Goal: Information Seeking & Learning: Find contact information

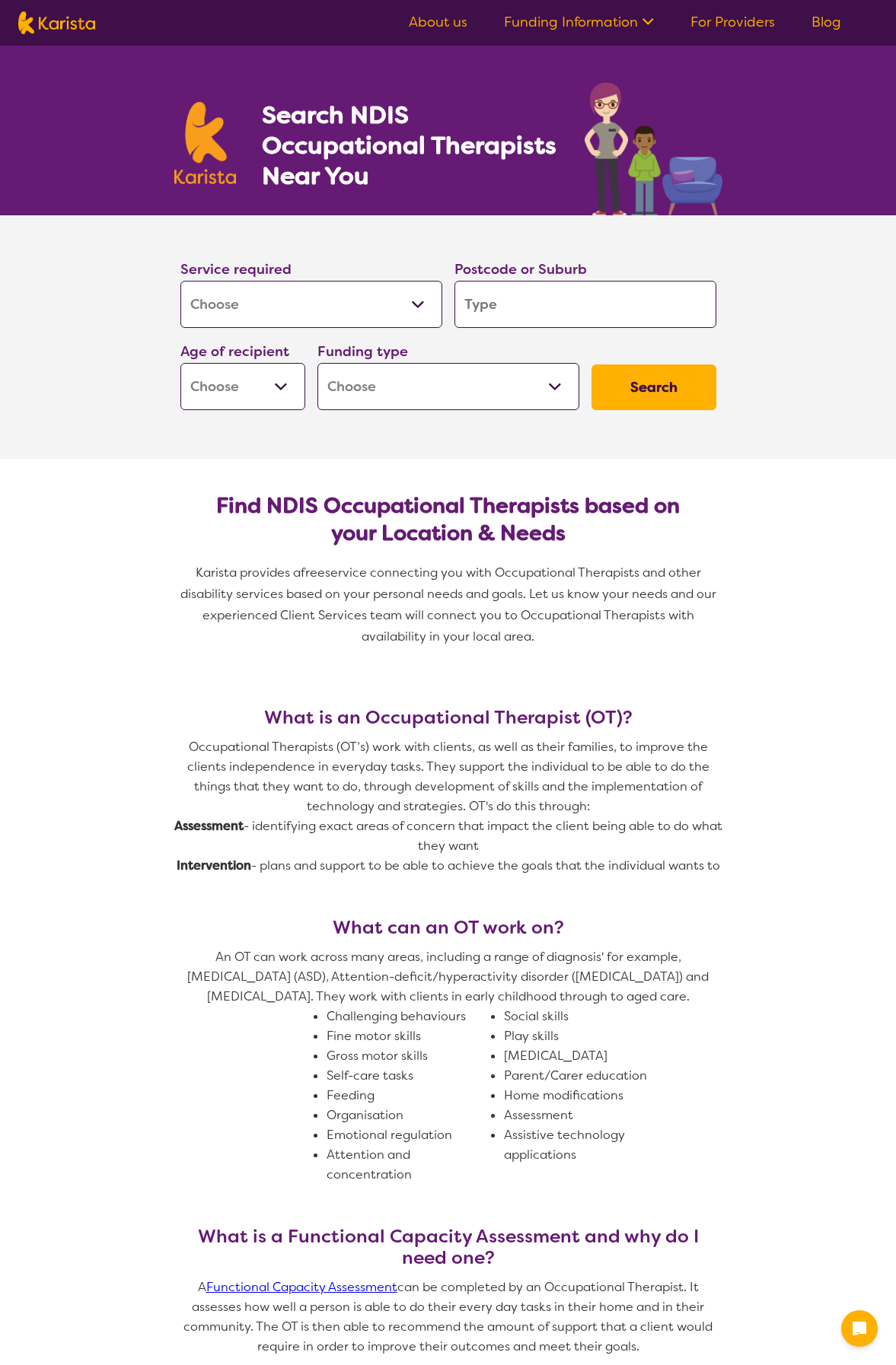
select select "[MEDICAL_DATA]"
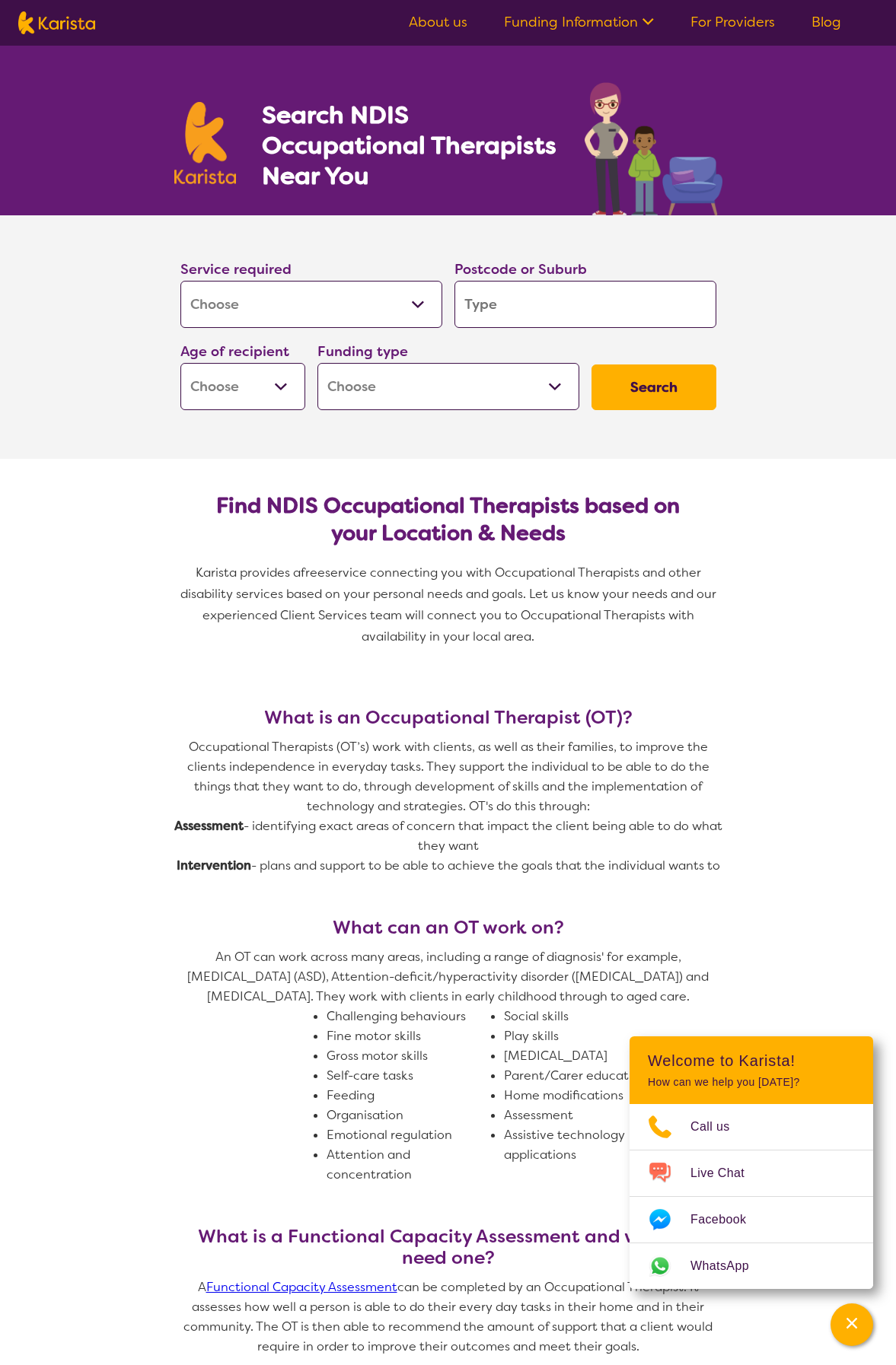
click at [757, 942] on section "What is an Occupational Therapist (OT)? Occupational Therapists (OT’s) work wit…" at bounding box center [448, 1090] width 896 height 839
drag, startPoint x: 504, startPoint y: 309, endPoint x: 443, endPoint y: 315, distance: 61.3
click at [443, 315] on div "Service required Allied Health Assistant Assessment ([MEDICAL_DATA] or [MEDICAL…" at bounding box center [448, 334] width 548 height 164
type input "2"
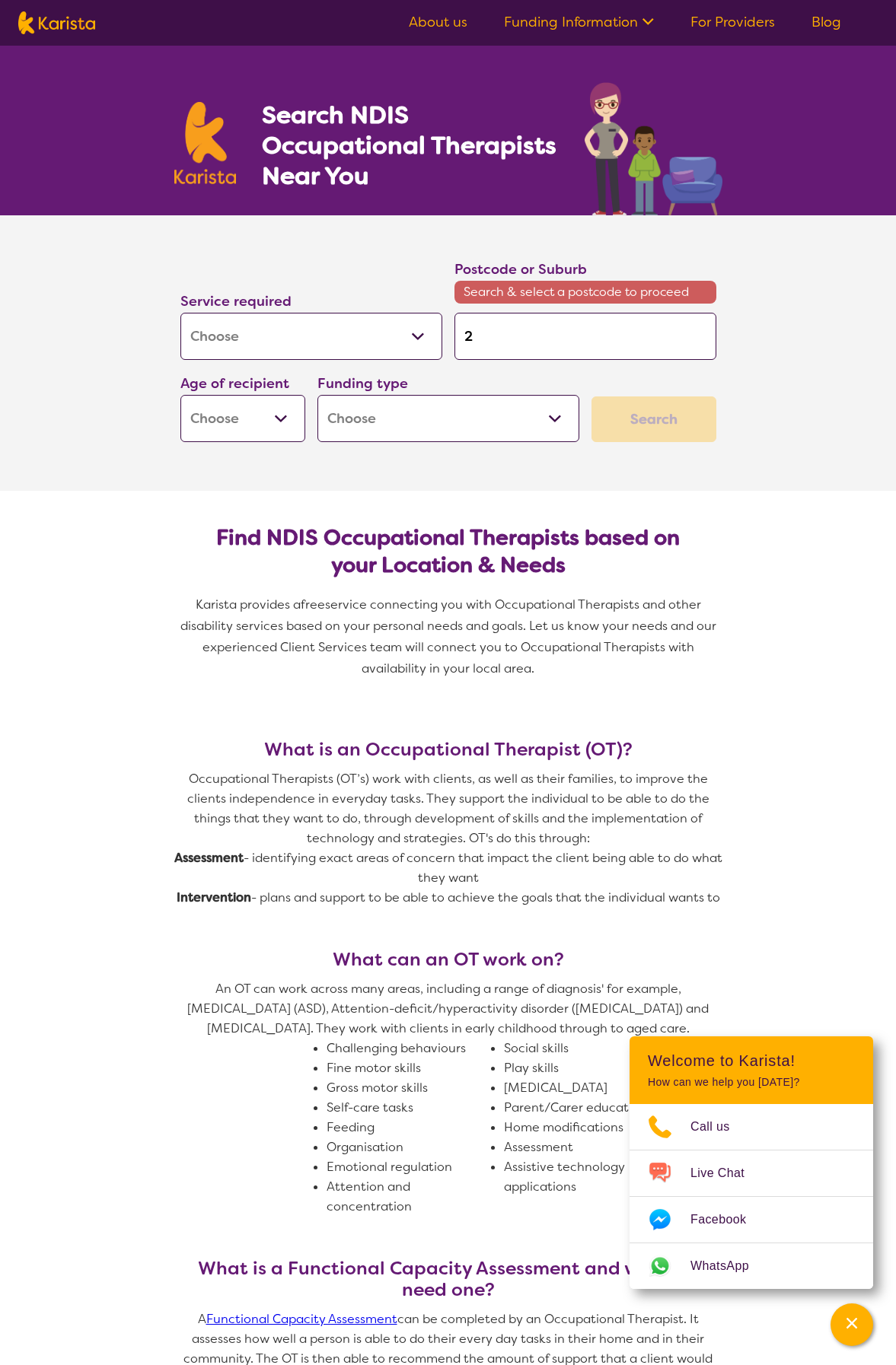
type input "21"
type input "215"
type input "2155"
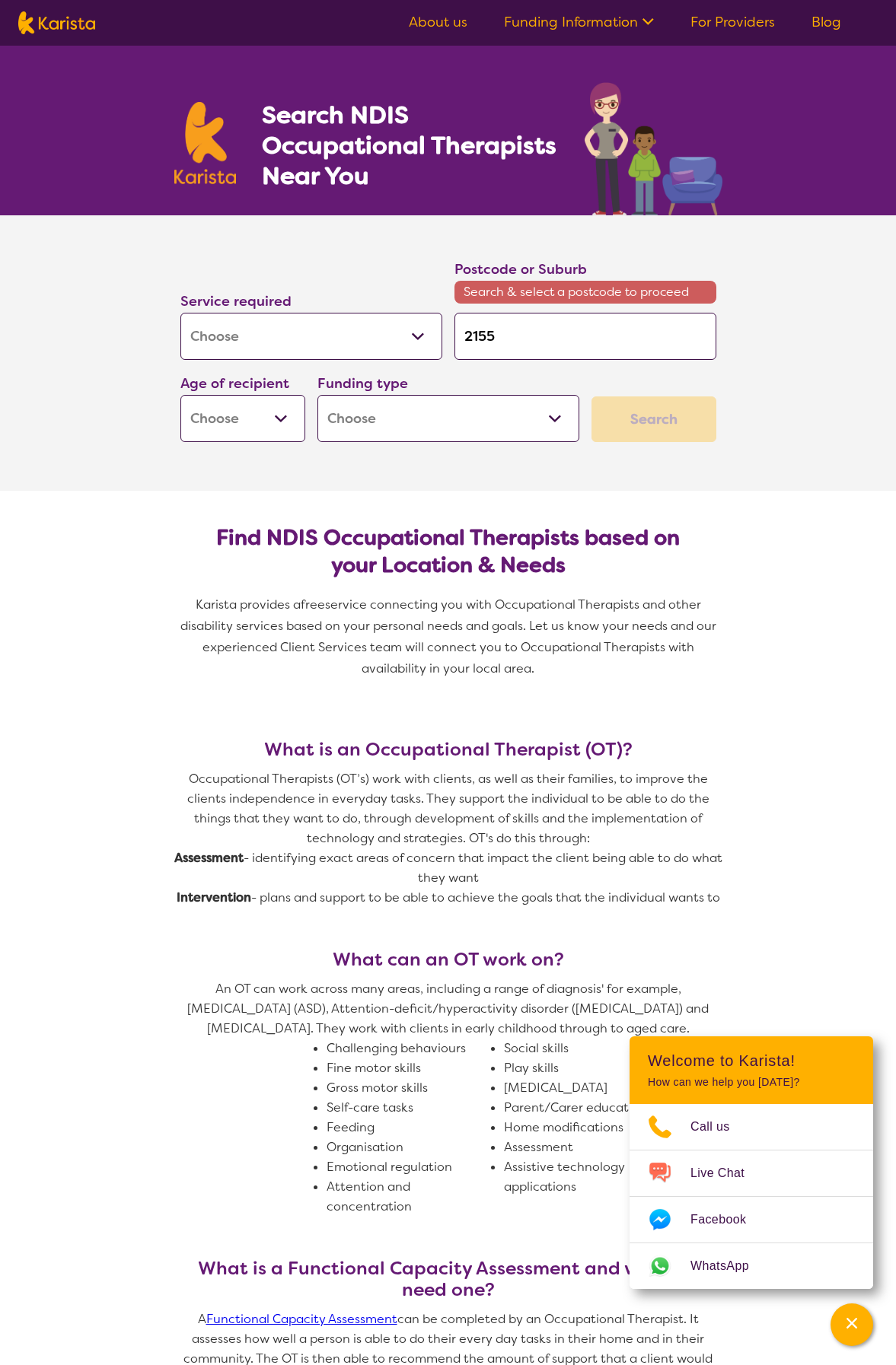
type input "2155"
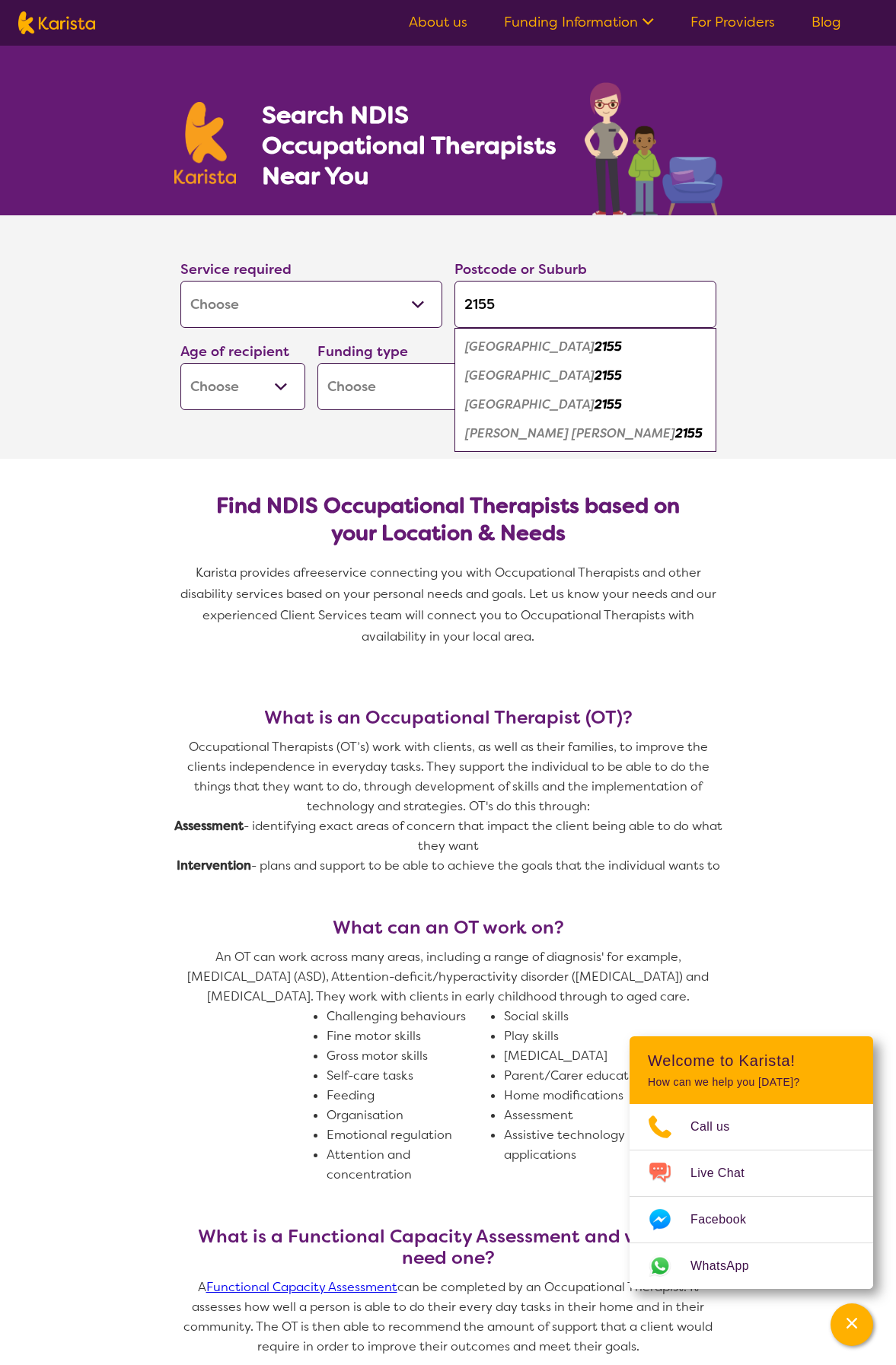
type input "2155"
click at [595, 377] on em "2155" at bounding box center [608, 376] width 28 height 16
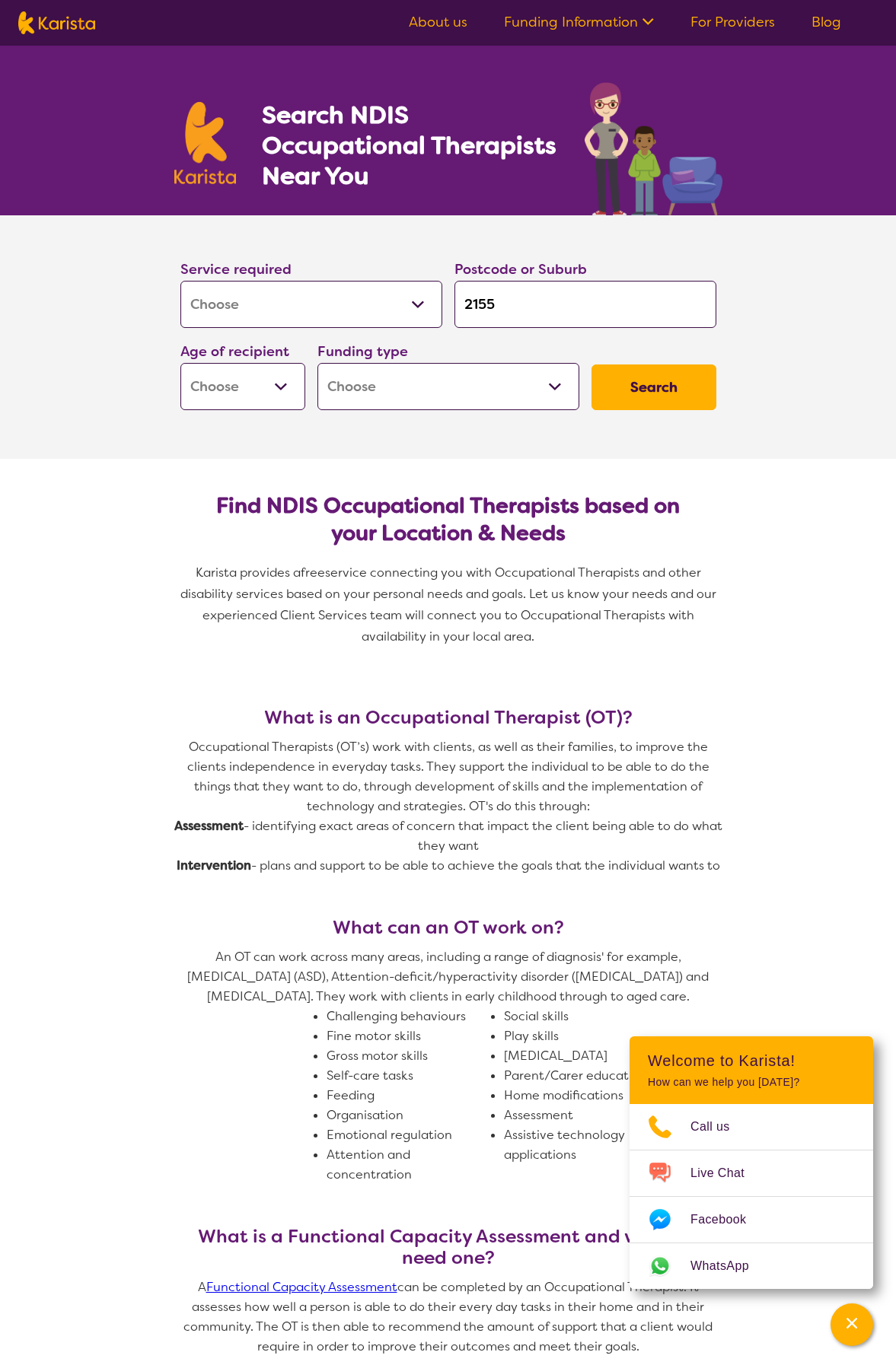
click at [277, 380] on select "Early Childhood - 0 to 9 Child - 10 to 11 Adolescent - 12 to 17 Adult - 18 to 6…" at bounding box center [242, 387] width 125 height 48
select select "AS"
click at [180, 363] on select "Early Childhood - 0 to 9 Child - 10 to 11 Adolescent - 12 to 17 Adult - 18 to 6…" at bounding box center [242, 387] width 125 height 48
select select "AS"
click at [554, 384] on select "Home Care Package (HCP) National Disability Insurance Scheme (NDIS) I don't know" at bounding box center [448, 387] width 262 height 48
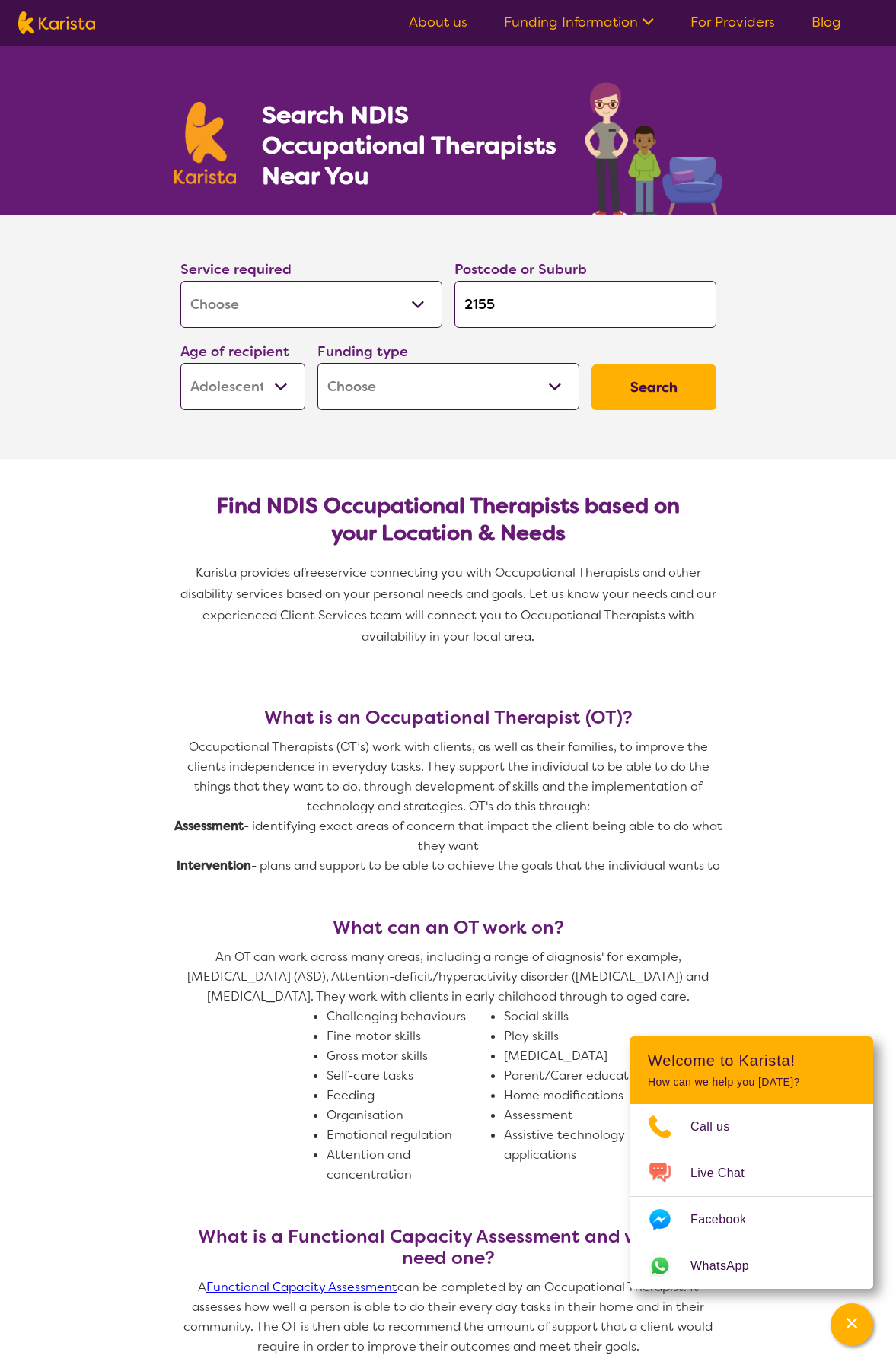
select select "NDIS"
click at [317, 363] on select "Home Care Package (HCP) National Disability Insurance Scheme (NDIS) I don't know" at bounding box center [448, 387] width 262 height 48
select select "NDIS"
click at [656, 391] on button "Search" at bounding box center [653, 387] width 125 height 46
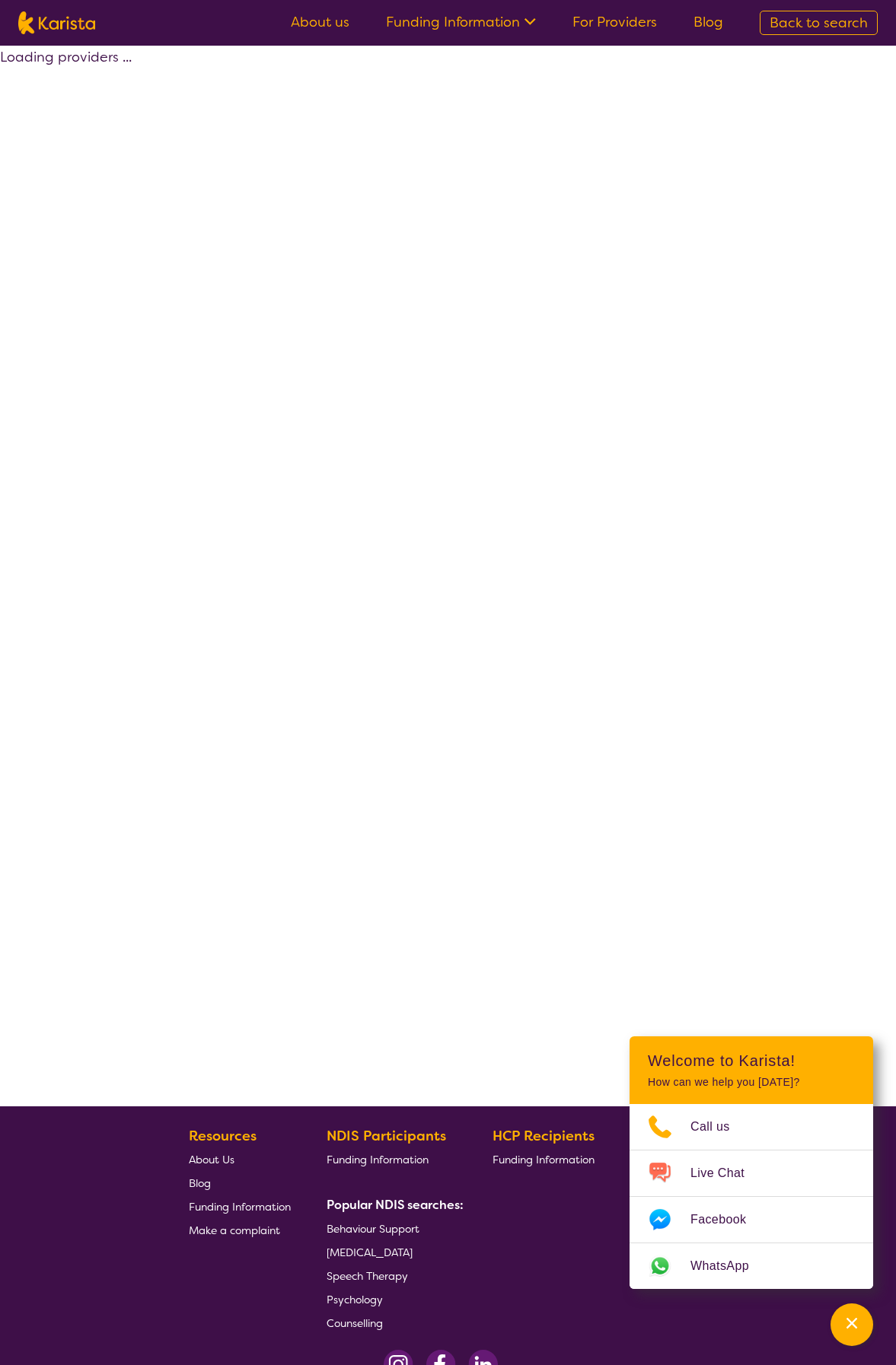
select select "by_score"
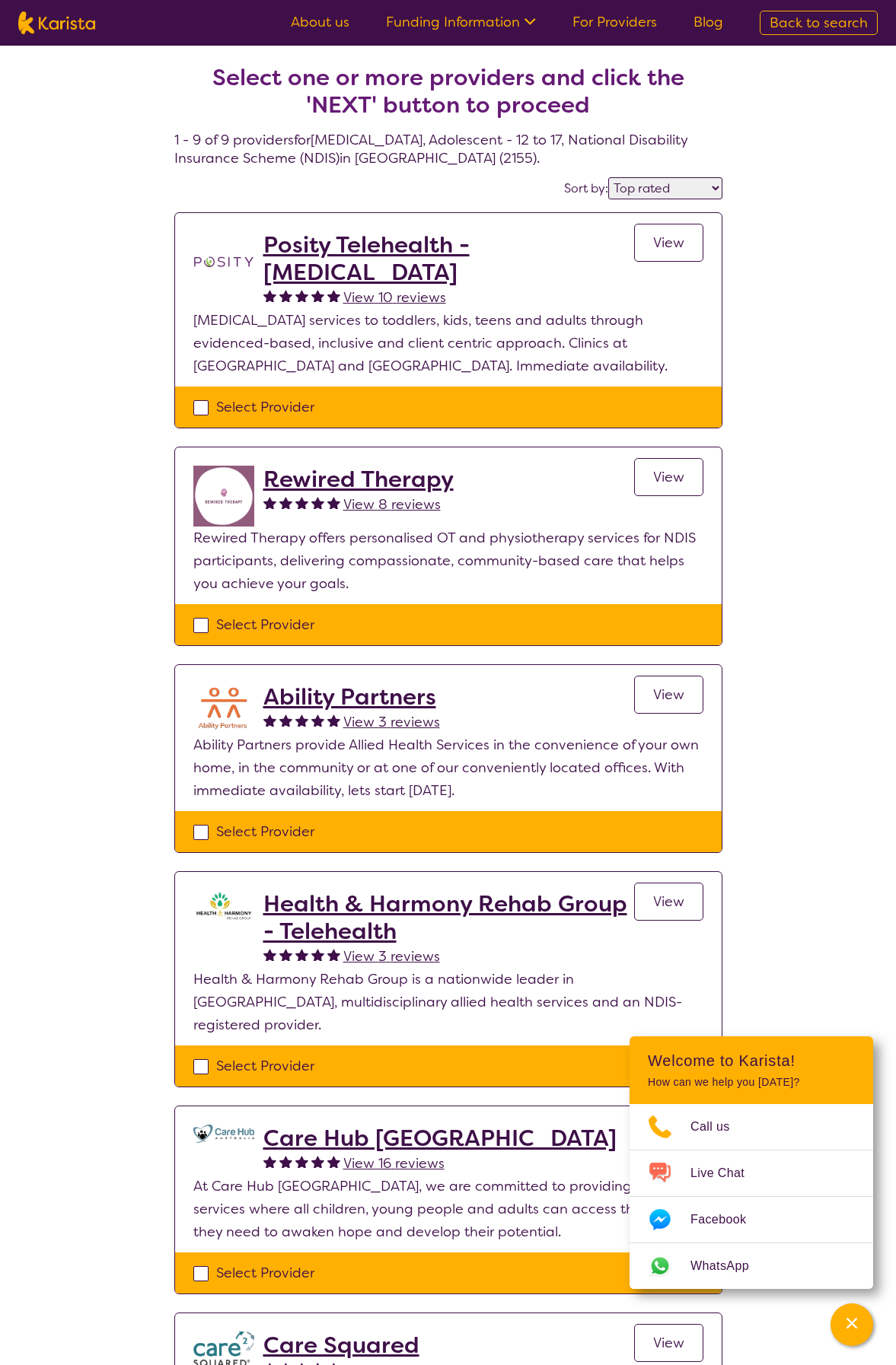
select select "[MEDICAL_DATA]"
select select "AS"
select select "NDIS"
select select "[MEDICAL_DATA]"
select select "AS"
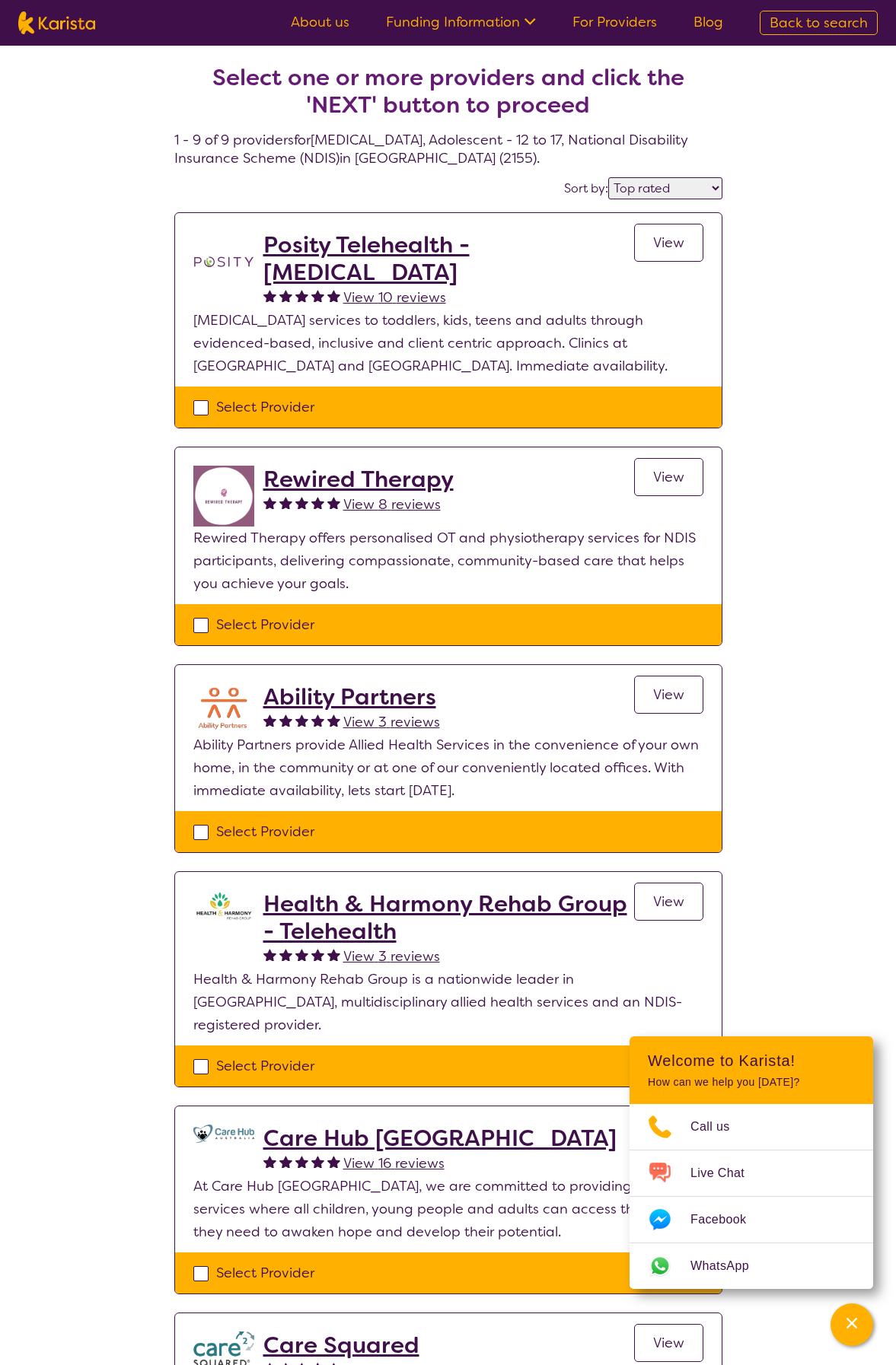
select select "NDIS"
